Goal: Task Accomplishment & Management: Use online tool/utility

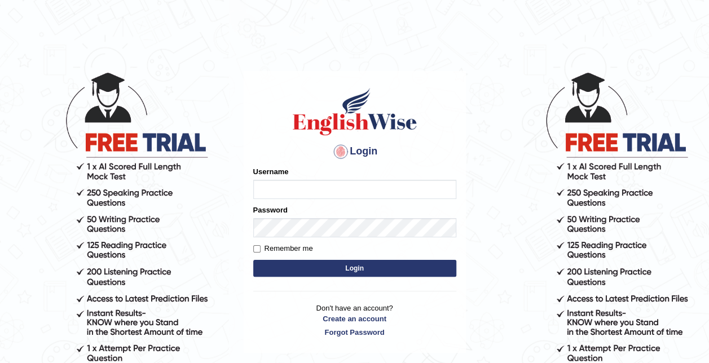
type input "rolanda_parramatta"
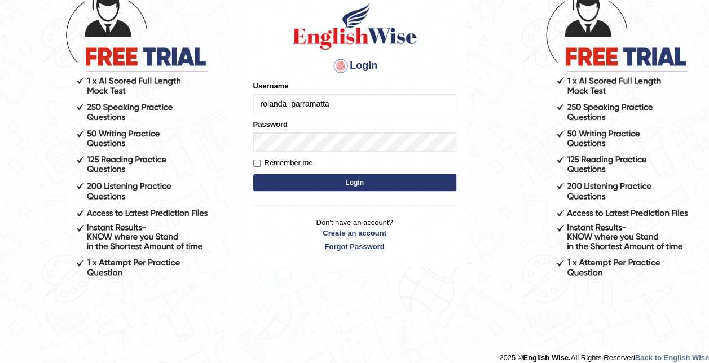
scroll to position [96, 0]
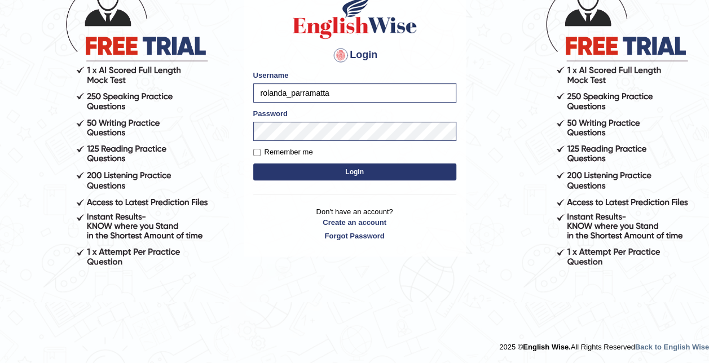
click at [265, 154] on label "Remember me" at bounding box center [283, 152] width 60 height 11
click at [261, 154] on input "Remember me" at bounding box center [256, 152] width 7 height 7
checkbox input "true"
click at [345, 165] on button "Login" at bounding box center [354, 172] width 203 height 17
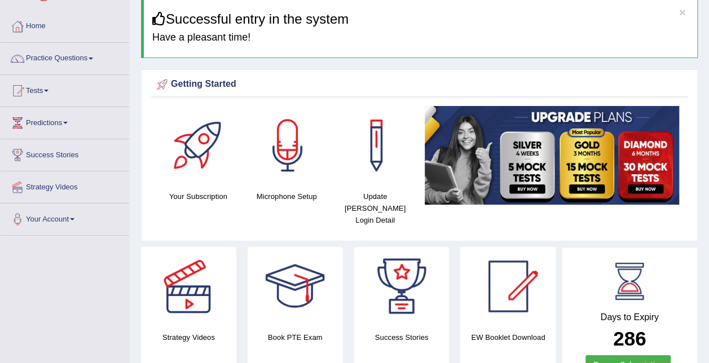
scroll to position [68, 0]
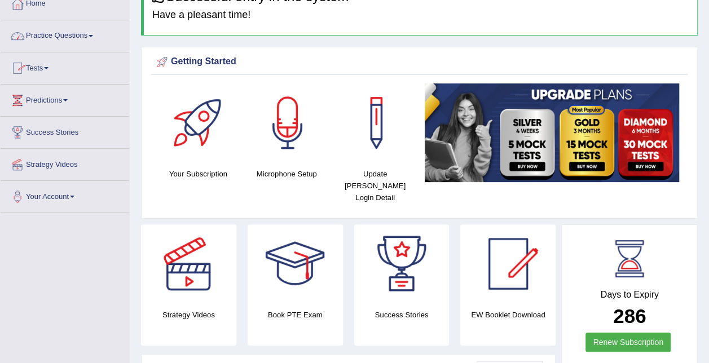
click at [15, 56] on link "Tests" at bounding box center [65, 66] width 129 height 28
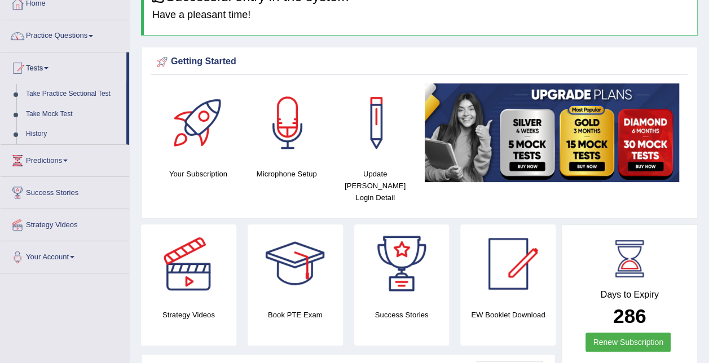
drag, startPoint x: 707, startPoint y: 353, endPoint x: 716, endPoint y: 356, distance: 9.5
click at [708, 296] on html "Toggle navigation Home Practice Questions Speaking Practice Read Aloud Repeat S…" at bounding box center [354, 113] width 709 height 363
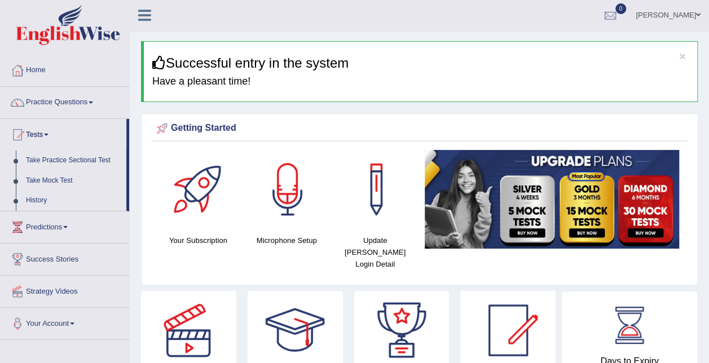
scroll to position [0, 0]
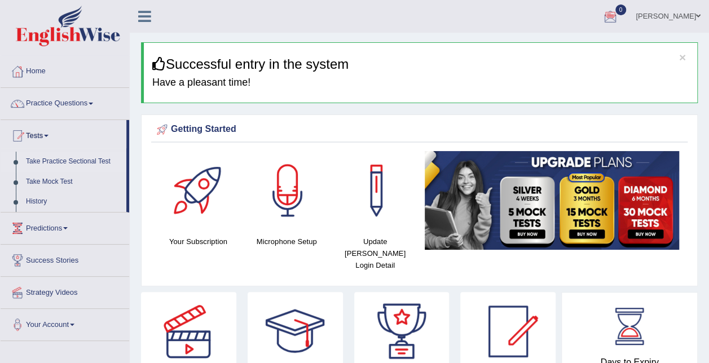
click at [82, 162] on link "Take Practice Sectional Test" at bounding box center [73, 162] width 105 height 20
